Goal: Task Accomplishment & Management: Use online tool/utility

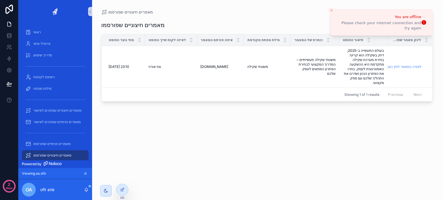
scroll to position [97, 0]
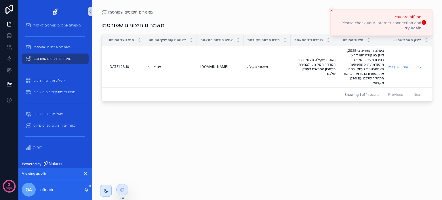
click at [190, 168] on div "מאמרים חיצוניים שפורסמו מתי נוצר הפוסט לאיזה לקוח שייך הפוסט איפה פורסם המאמר מ…" at bounding box center [266, 104] width 331 height 178
click at [274, 149] on div "מאמרים חיצוניים שפורסמו מתי נוצר הפוסט לאיזה לקוח שייך הפוסט איפה פורסם המאמר מ…" at bounding box center [266, 104] width 331 height 178
click at [330, 9] on icon "Close toast" at bounding box center [330, 10] width 3 height 3
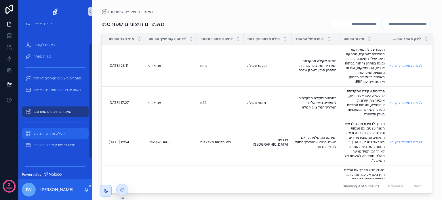
scroll to position [11, 0]
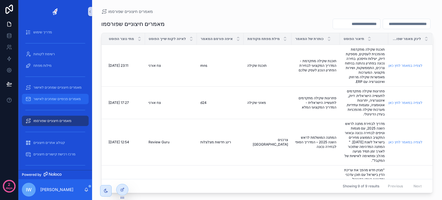
click at [60, 99] on span "מאמרים פנימיים שמחכים לאישור" at bounding box center [56, 99] width 47 height 5
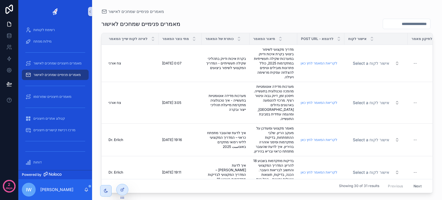
scroll to position [40, 0]
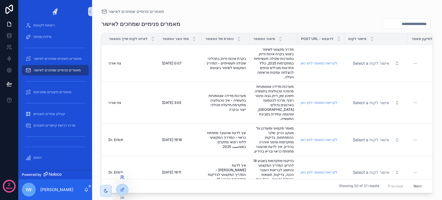
click at [121, 177] on icon at bounding box center [122, 177] width 5 height 5
click at [322, 12] on div "מאמרים פנימיים שמחכים לאישור" at bounding box center [266, 11] width 331 height 5
click at [123, 179] on div at bounding box center [122, 176] width 9 height 9
click at [122, 177] on icon at bounding box center [122, 177] width 5 height 5
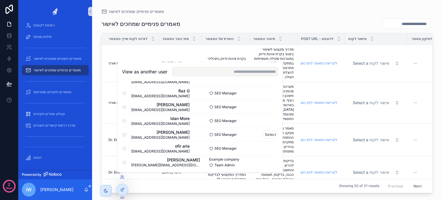
scroll to position [14, 0]
click at [264, 148] on button "Select" at bounding box center [270, 147] width 15 height 8
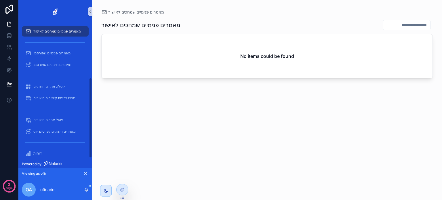
scroll to position [97, 0]
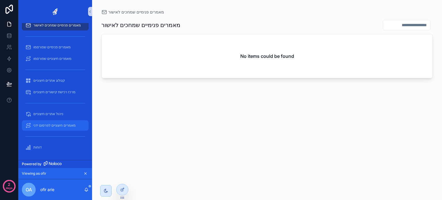
click at [52, 126] on span "מאמרים חיצוניים לפרסום ידני" at bounding box center [54, 125] width 42 height 5
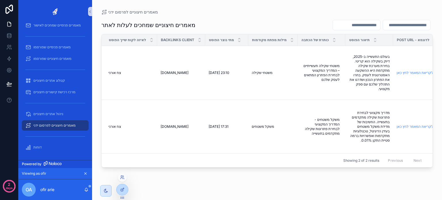
click at [124, 178] on div at bounding box center [122, 176] width 9 height 9
click at [124, 177] on icon at bounding box center [122, 177] width 5 height 5
click at [123, 191] on icon at bounding box center [121, 190] width 3 height 3
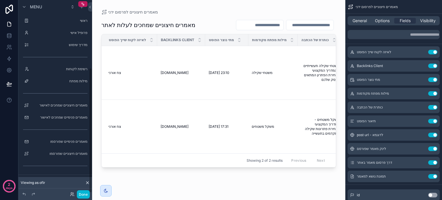
scroll to position [105, 0]
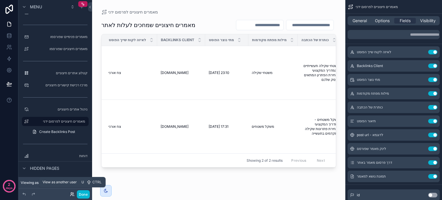
click at [73, 195] on icon at bounding box center [72, 194] width 5 height 5
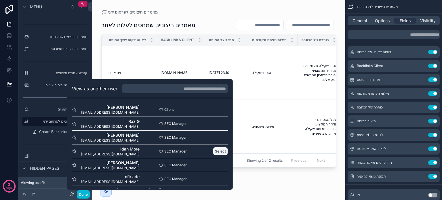
click at [213, 150] on button "Select" at bounding box center [220, 151] width 15 height 8
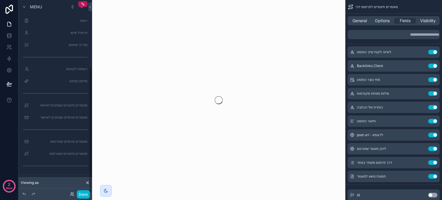
scroll to position [105, 0]
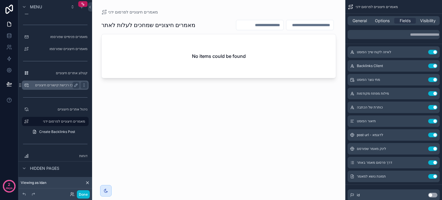
click at [62, 85] on label "מרכז רכישת קישורים חיצוניים" at bounding box center [54, 85] width 46 height 5
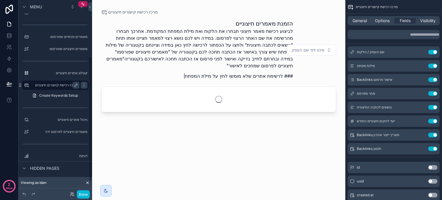
scroll to position [87, 0]
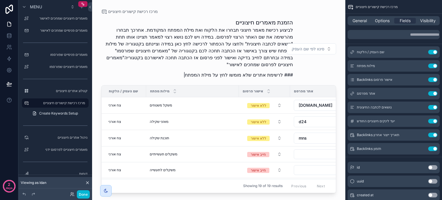
drag, startPoint x: 193, startPoint y: 190, endPoint x: 202, endPoint y: 189, distance: 8.9
click at [202, 189] on div "scrollable content" at bounding box center [218, 96] width 253 height 193
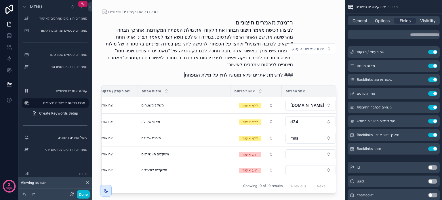
scroll to position [0, 0]
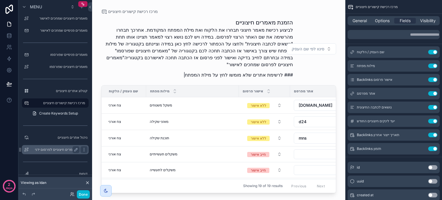
click at [61, 151] on label "מאמרים חיצוניים לפרסום ידני" at bounding box center [54, 149] width 46 height 5
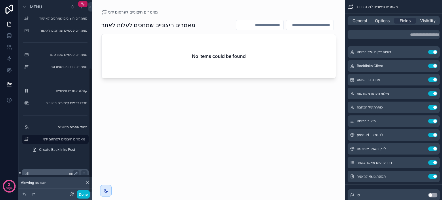
scroll to position [105, 0]
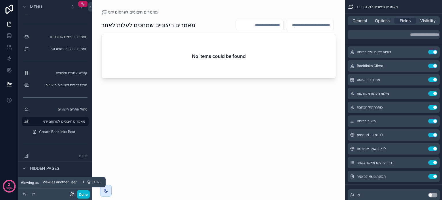
click at [70, 193] on icon at bounding box center [72, 194] width 5 height 5
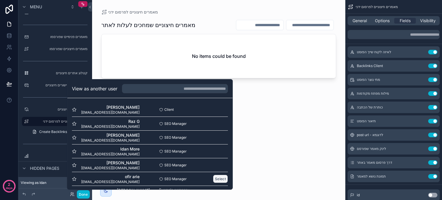
click at [213, 180] on button "Select" at bounding box center [220, 178] width 15 height 8
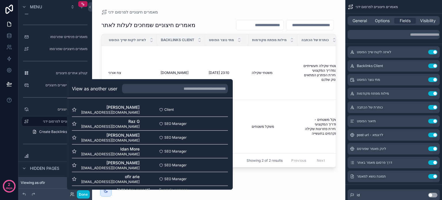
click at [261, 86] on div "scrollable content" at bounding box center [218, 96] width 253 height 193
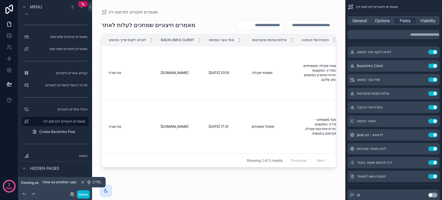
click at [72, 194] on icon at bounding box center [72, 194] width 5 height 5
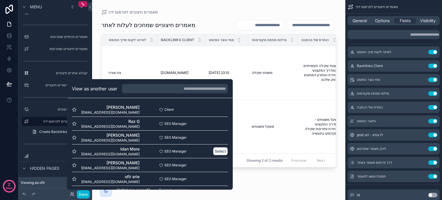
click at [215, 150] on button "Select" at bounding box center [220, 151] width 15 height 8
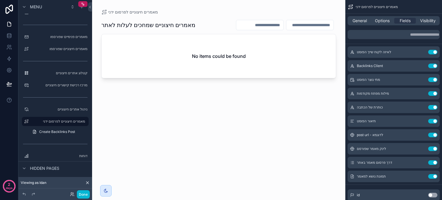
click at [266, 112] on div "מאמרים חיצוניים שמחכים לעלות לאתר No items could be found" at bounding box center [218, 104] width 235 height 178
click at [67, 85] on label "מרכז רכישת קישורים חיצוניים" at bounding box center [54, 85] width 46 height 5
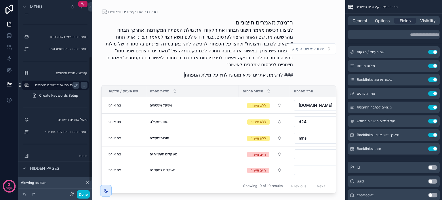
scroll to position [87, 0]
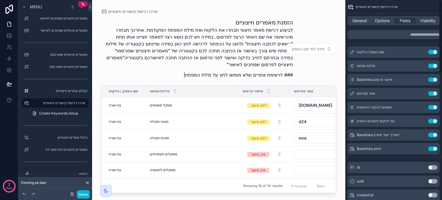
click at [325, 70] on div "scrollable content" at bounding box center [218, 96] width 253 height 193
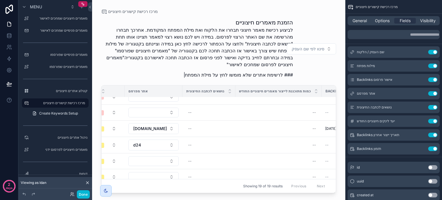
scroll to position [57, 164]
click at [312, 120] on span "רכישת מאמר" at bounding box center [316, 121] width 33 height 4
click at [311, 119] on span "רכישת מאמר" at bounding box center [316, 121] width 33 height 4
click at [81, 192] on button "Done" at bounding box center [83, 194] width 13 height 8
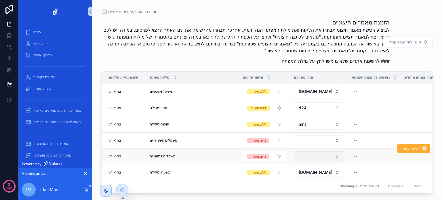
scroll to position [57, 0]
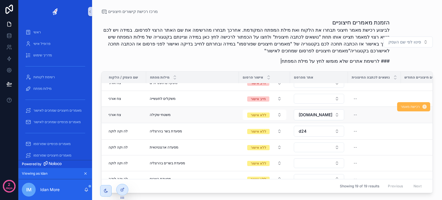
click at [407, 107] on span "רכישת מאמר" at bounding box center [409, 106] width 19 height 5
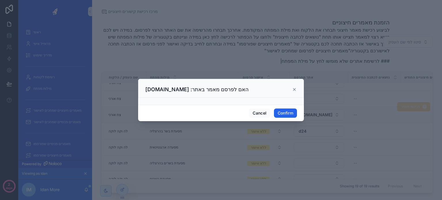
click at [285, 111] on button "Confirm" at bounding box center [285, 112] width 23 height 9
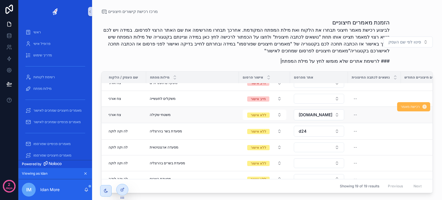
click at [400, 108] on span "רכישת מאמר" at bounding box center [409, 106] width 19 height 5
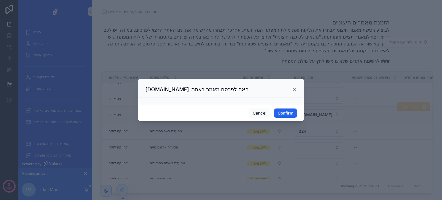
click at [286, 112] on button "Confirm" at bounding box center [285, 112] width 23 height 9
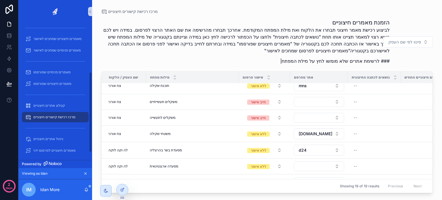
scroll to position [0, 0]
